Goal: Navigation & Orientation: Go to known website

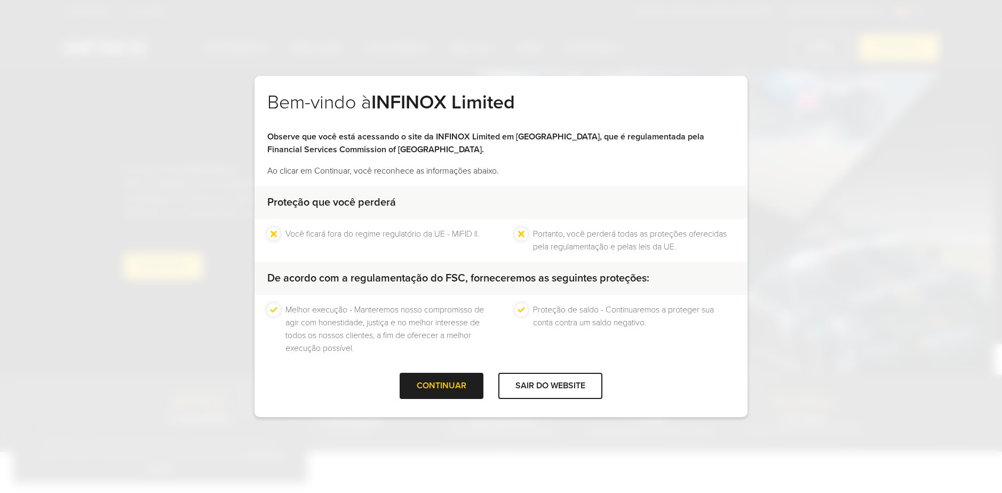
click at [442, 385] on div at bounding box center [442, 385] width 0 height 0
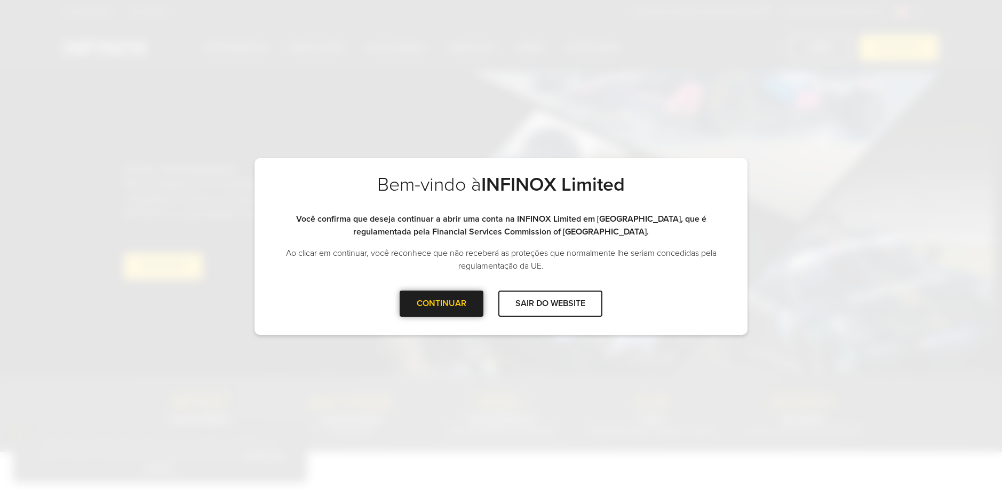
click at [442, 303] on div at bounding box center [442, 303] width 0 height 0
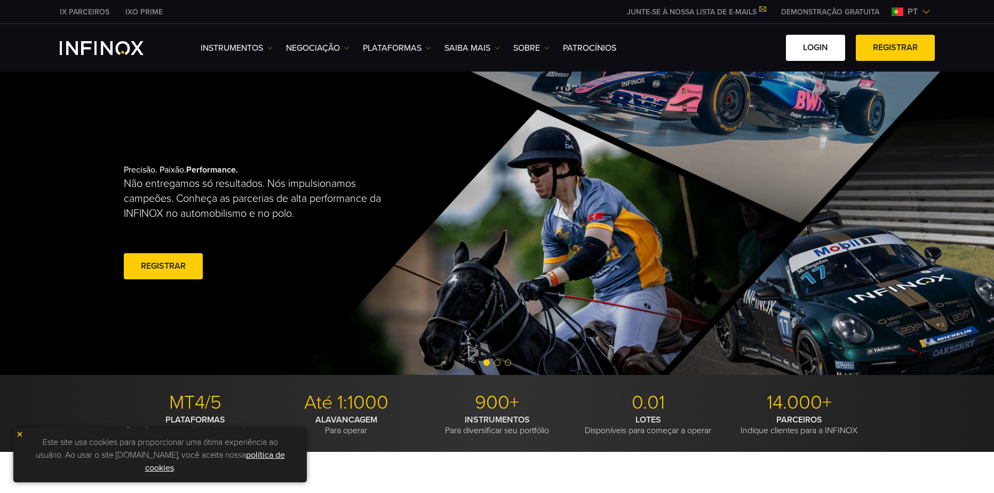
click at [787, 50] on link "Login" at bounding box center [815, 48] width 59 height 26
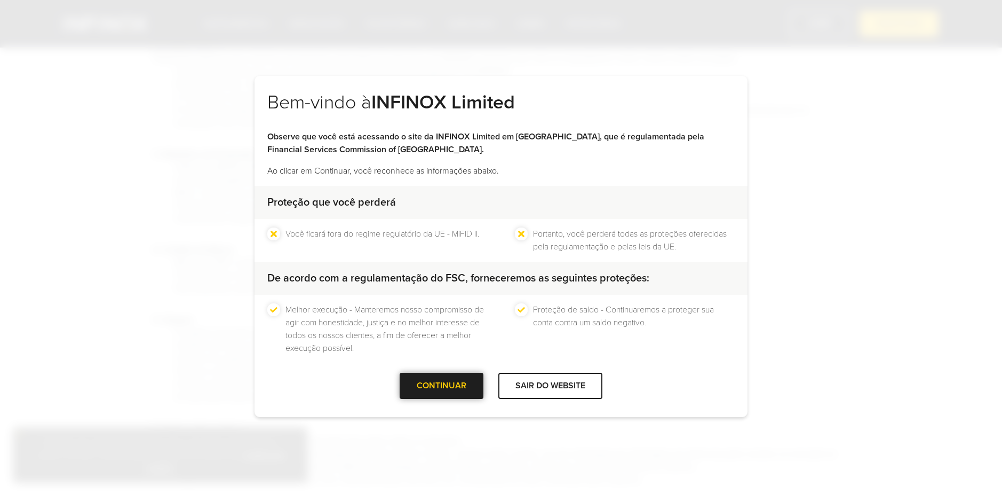
click at [442, 385] on div at bounding box center [442, 385] width 0 height 0
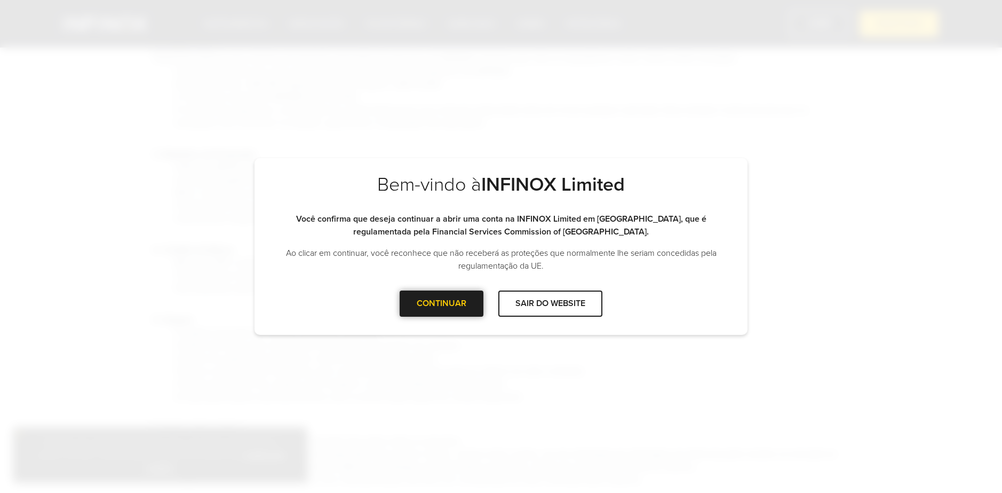
click at [442, 303] on div at bounding box center [442, 303] width 0 height 0
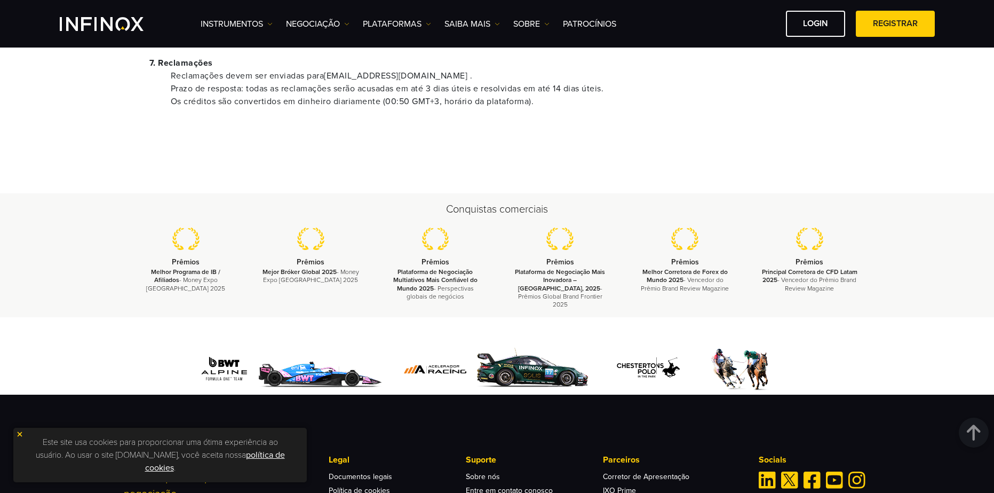
scroll to position [630, 0]
